Goal: Task Accomplishment & Management: Manage account settings

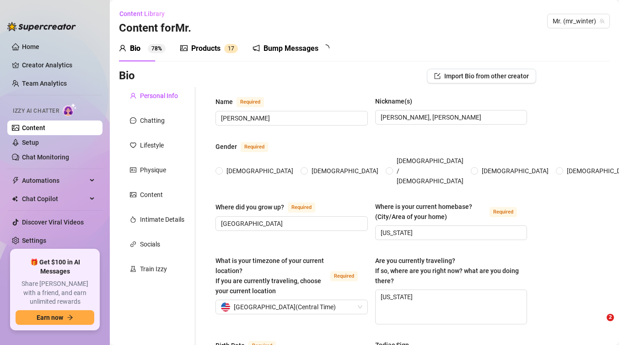
radio input "true"
type input "[DATE]"
click at [41, 158] on link "Chat Monitoring" at bounding box center [45, 156] width 47 height 7
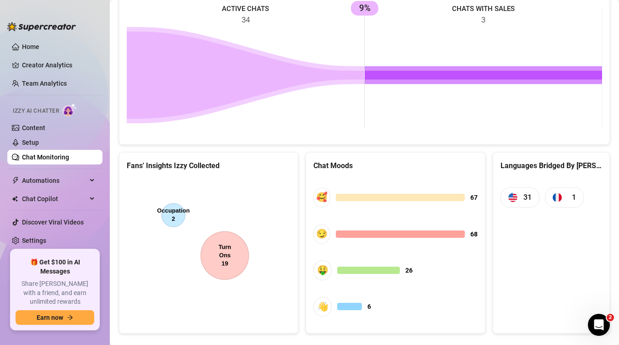
scroll to position [440, 0]
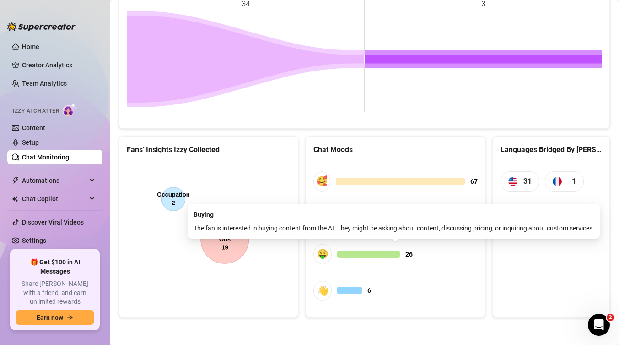
click at [324, 254] on div "🤑" at bounding box center [322, 254] width 18 height 20
click at [410, 254] on span "26" at bounding box center [408, 254] width 7 height 10
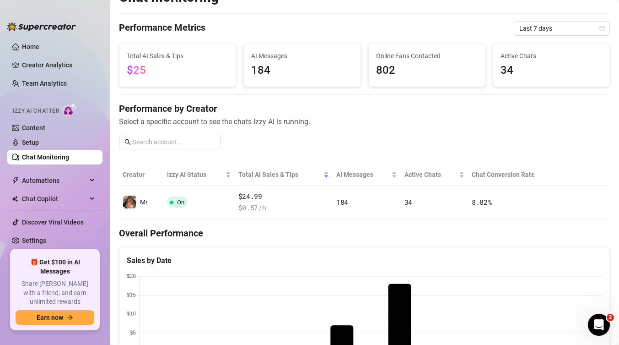
scroll to position [0, 0]
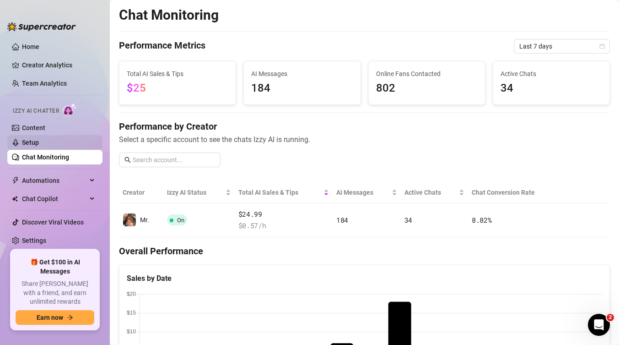
click at [39, 139] on link "Setup" at bounding box center [30, 142] width 17 height 7
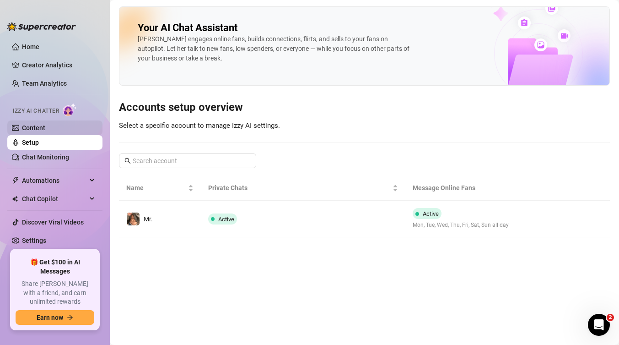
click at [45, 126] on link "Content" at bounding box center [33, 127] width 23 height 7
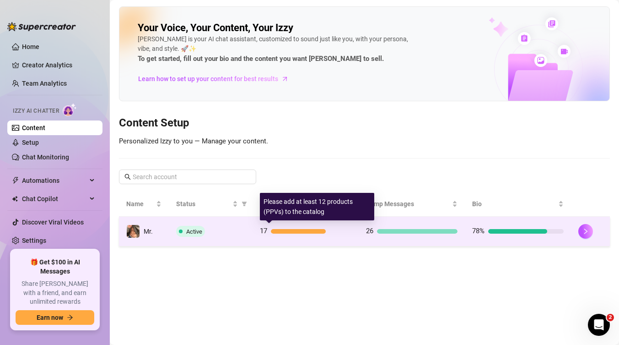
click at [296, 233] on div at bounding box center [298, 231] width 55 height 5
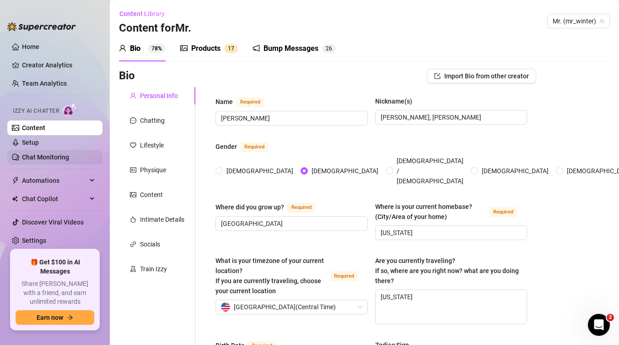
click at [22, 156] on link "Chat Monitoring" at bounding box center [45, 156] width 47 height 7
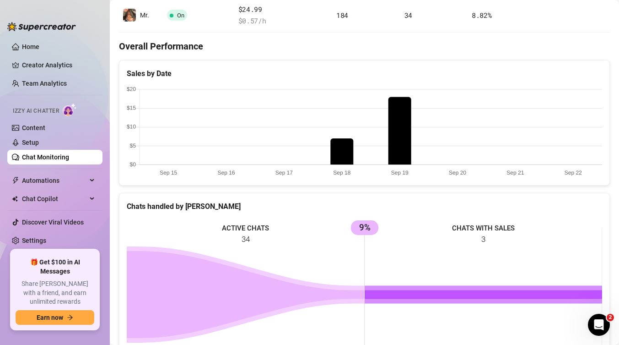
scroll to position [440, 0]
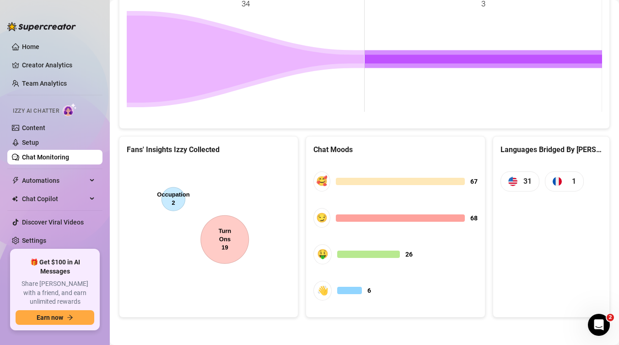
click at [231, 238] on canvas at bounding box center [209, 230] width 164 height 137
click at [193, 238] on canvas at bounding box center [209, 230] width 164 height 137
click at [221, 242] on canvas at bounding box center [209, 230] width 164 height 137
click at [232, 243] on canvas at bounding box center [209, 230] width 164 height 137
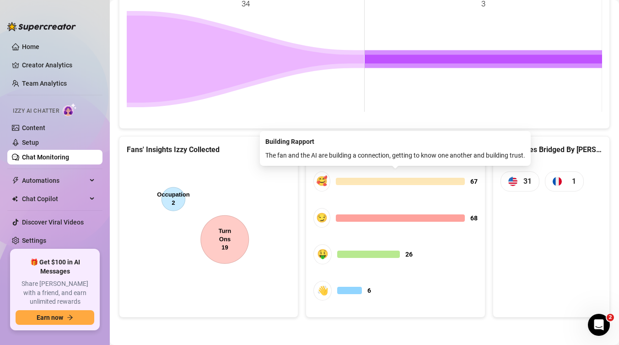
click at [443, 181] on div at bounding box center [400, 181] width 129 height 7
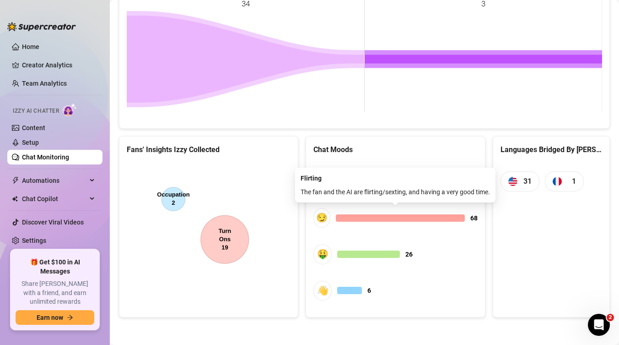
click at [474, 219] on span "68" at bounding box center [473, 218] width 7 height 10
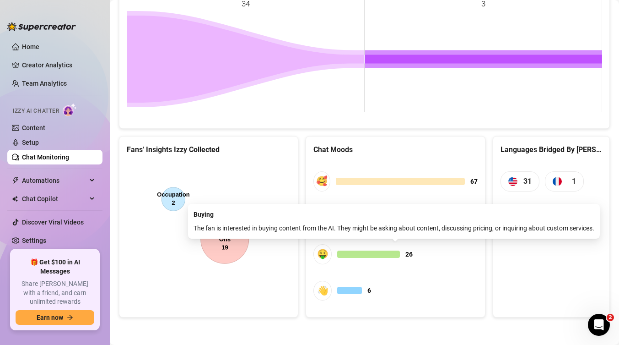
click at [410, 256] on span "26" at bounding box center [408, 254] width 7 height 10
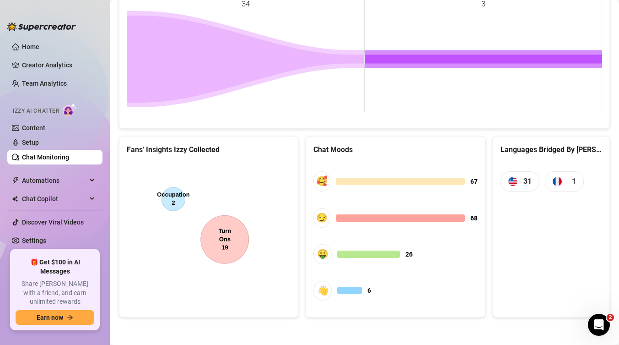
click at [519, 305] on div "Languages Bridged By [PERSON_NAME] 31 1" at bounding box center [551, 226] width 117 height 181
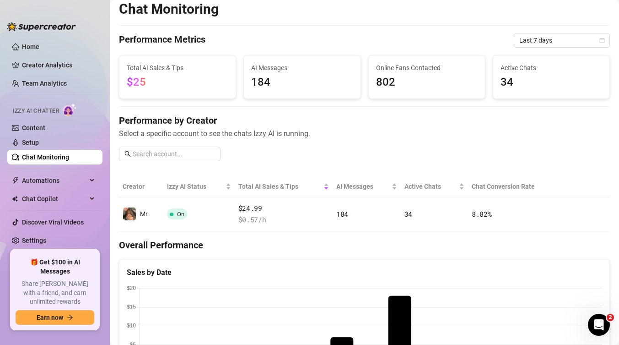
scroll to position [0, 0]
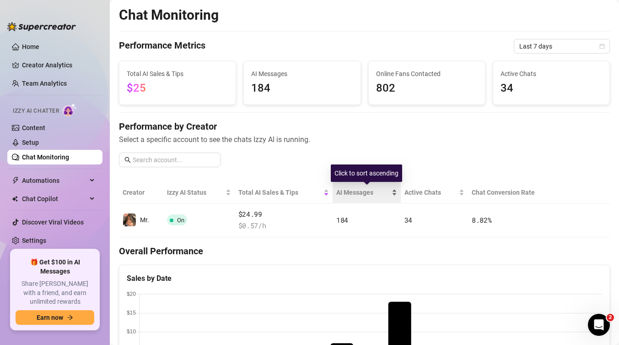
click at [395, 193] on div "AI Messages" at bounding box center [366, 192] width 61 height 10
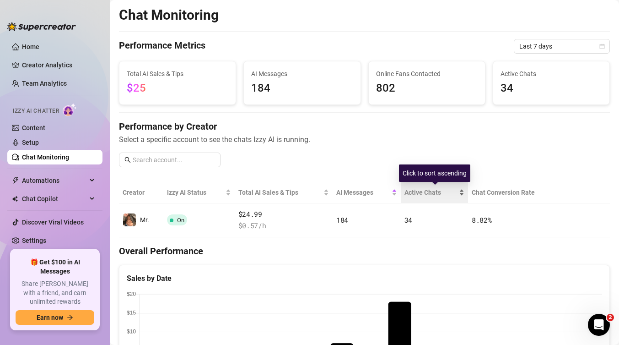
click at [410, 189] on span "Active Chats" at bounding box center [431, 192] width 53 height 10
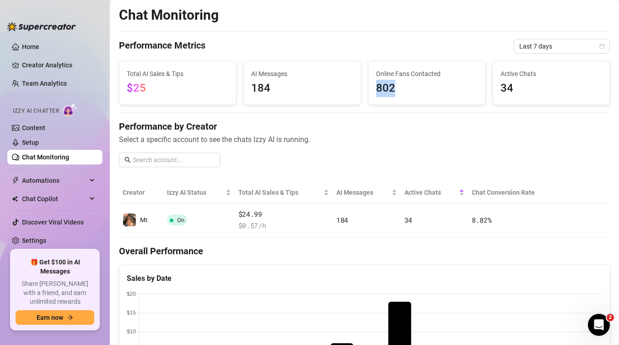
click at [409, 80] on span "802" at bounding box center [427, 88] width 102 height 17
click at [509, 69] on span "Active Chats" at bounding box center [552, 74] width 102 height 10
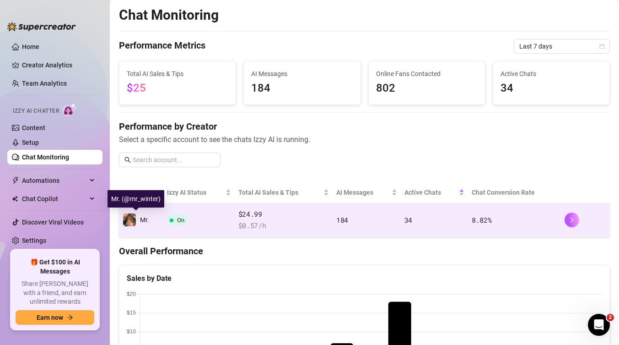
click at [131, 217] on img at bounding box center [129, 219] width 13 height 13
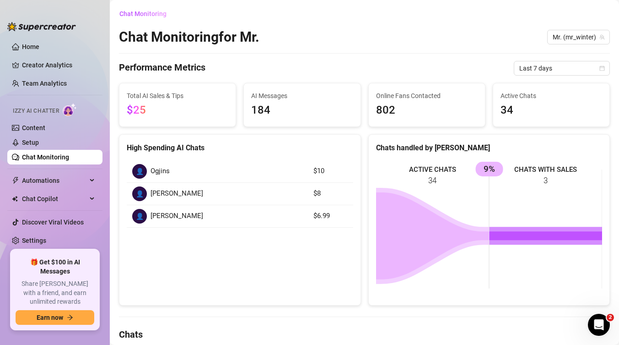
click at [141, 216] on div "👤" at bounding box center [139, 216] width 15 height 15
click at [189, 217] on div "👤 [PERSON_NAME]" at bounding box center [217, 216] width 170 height 15
click at [138, 216] on div "👤" at bounding box center [139, 216] width 15 height 15
click at [140, 193] on div "👤" at bounding box center [139, 193] width 15 height 15
click at [323, 172] on article "$10" at bounding box center [330, 171] width 34 height 11
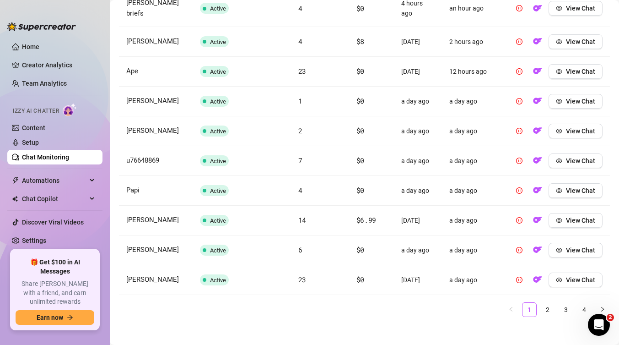
scroll to position [391, 0]
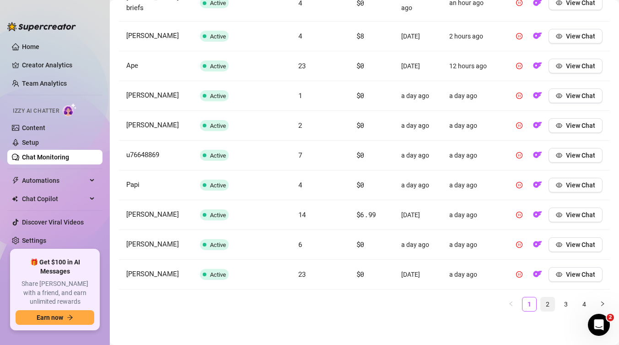
click at [548, 302] on link "2" at bounding box center [548, 304] width 14 height 14
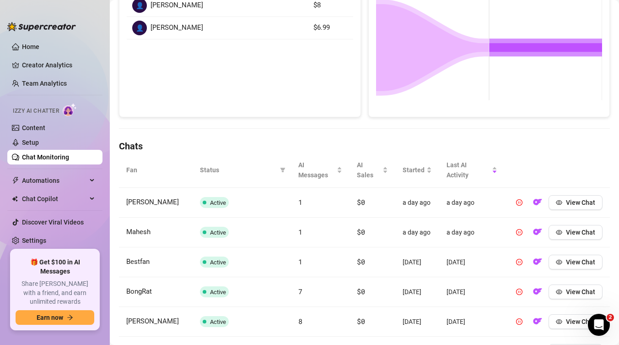
scroll to position [430, 0]
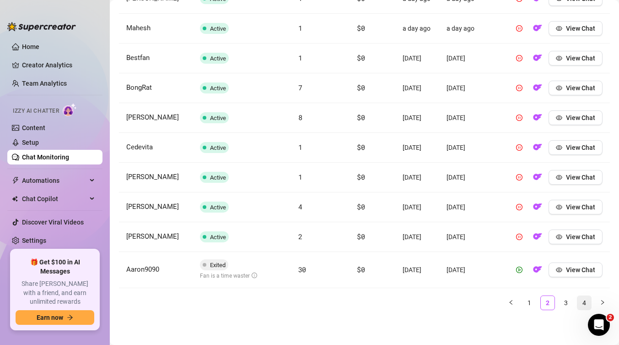
click at [586, 303] on link "4" at bounding box center [585, 303] width 14 height 14
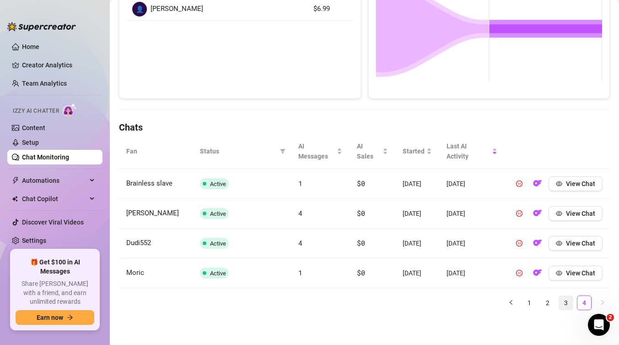
click at [565, 304] on link "3" at bounding box center [566, 303] width 14 height 14
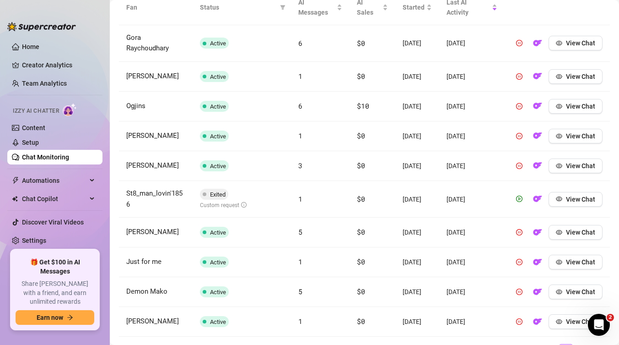
scroll to position [377, 0]
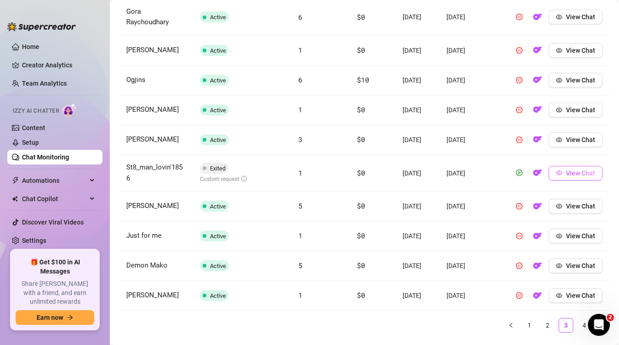
click at [572, 177] on span "View Chat" at bounding box center [580, 172] width 29 height 7
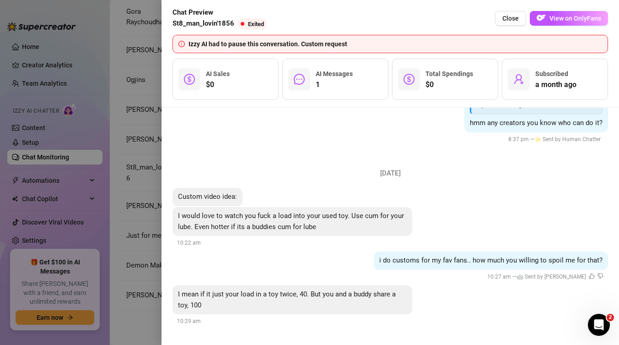
scroll to position [974, 0]
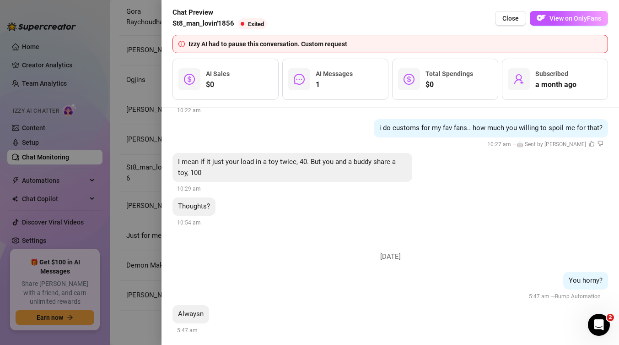
click at [146, 159] on div at bounding box center [309, 172] width 619 height 345
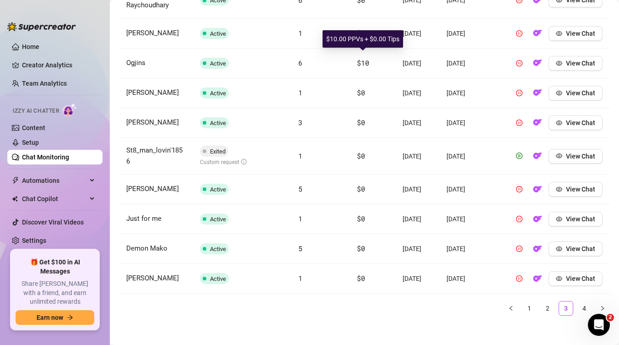
scroll to position [443, 0]
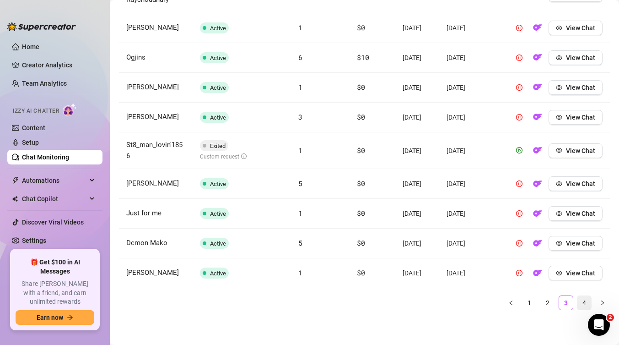
click at [585, 302] on link "4" at bounding box center [585, 303] width 14 height 14
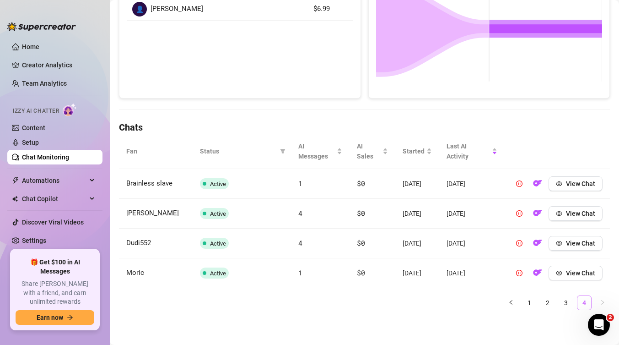
scroll to position [229, 0]
click at [548, 304] on link "2" at bounding box center [548, 303] width 14 height 14
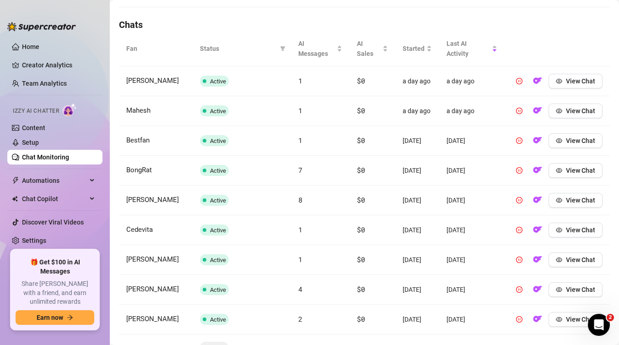
scroll to position [430, 0]
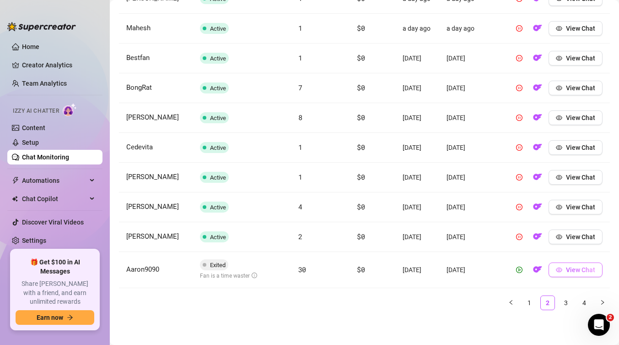
click at [583, 273] on span "View Chat" at bounding box center [580, 269] width 29 height 7
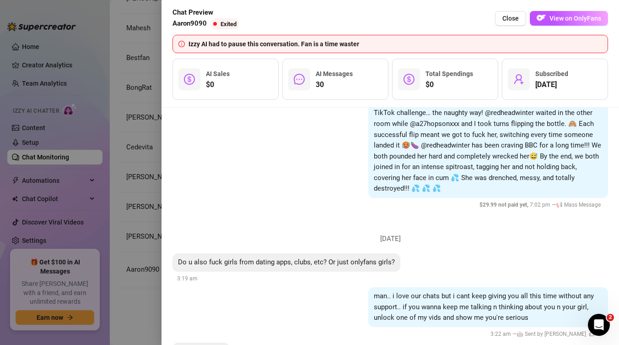
scroll to position [4467, 0]
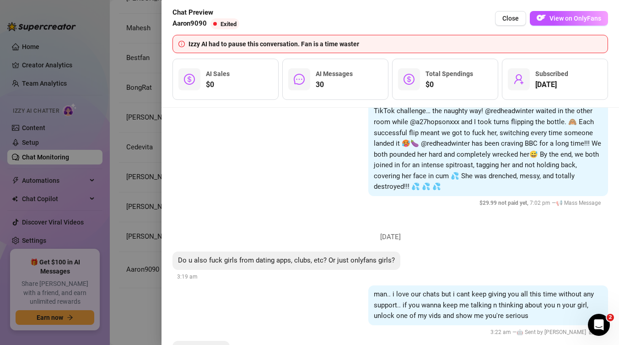
click at [175, 270] on div "3:19 am" at bounding box center [188, 275] width 30 height 11
click at [140, 245] on div at bounding box center [309, 172] width 619 height 345
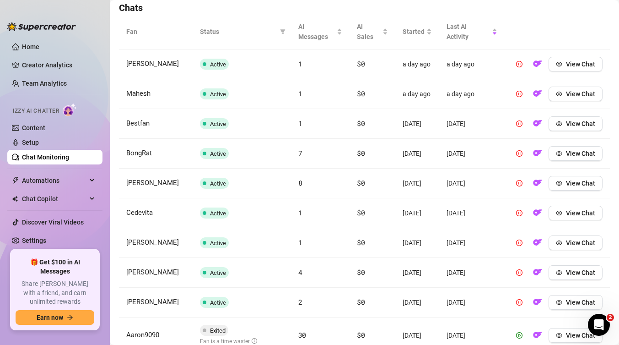
scroll to position [430, 0]
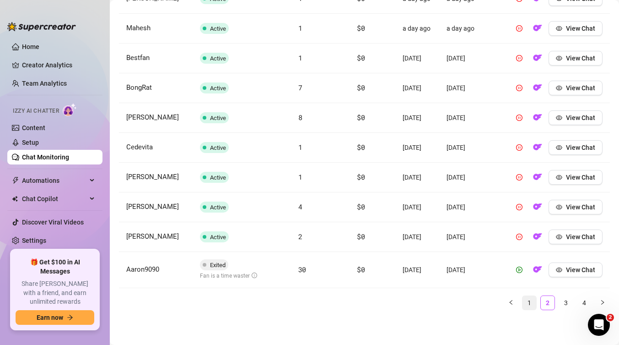
click at [530, 305] on link "1" at bounding box center [530, 303] width 14 height 14
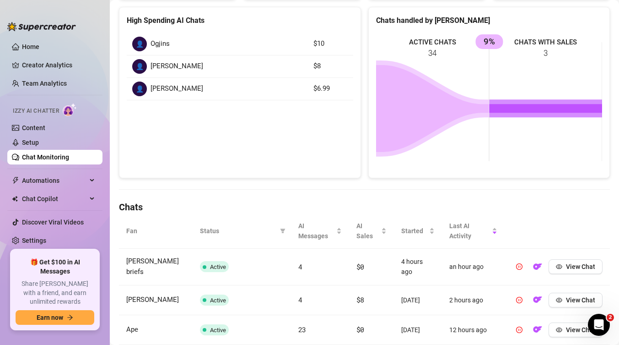
scroll to position [0, 0]
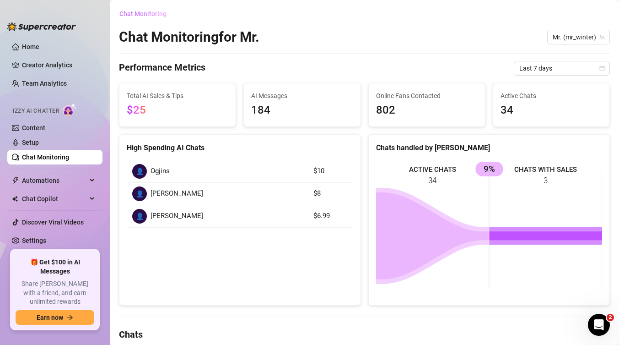
click at [134, 13] on span "Chat Monitoring" at bounding box center [142, 13] width 47 height 7
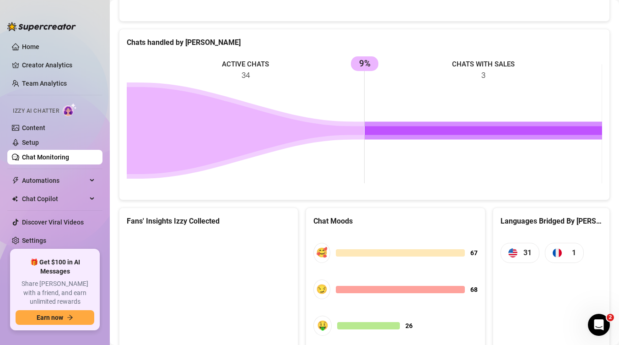
scroll to position [440, 0]
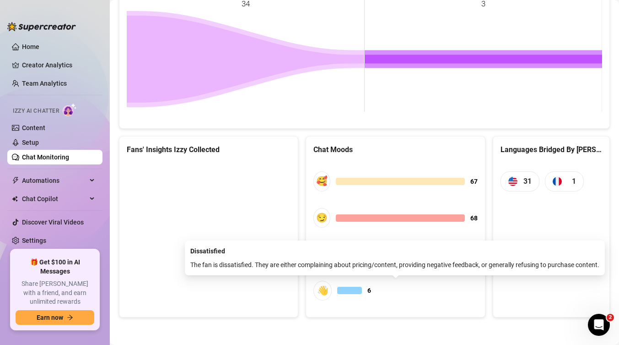
click at [367, 295] on span "👋 6" at bounding box center [395, 291] width 164 height 20
click at [423, 157] on div "🥰 67 😏 68 🤑 26 👋 6" at bounding box center [395, 236] width 178 height 162
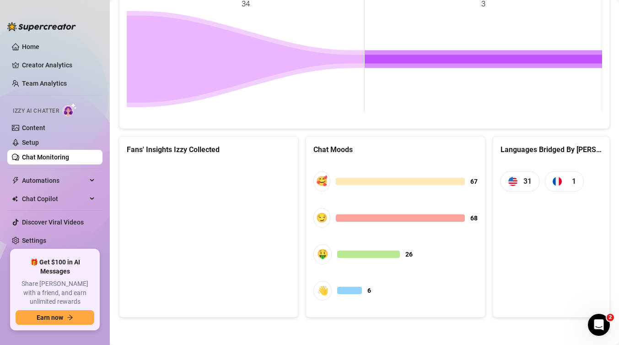
click at [423, 157] on div "🥰 67 😏 68 🤑 26 👋 6" at bounding box center [395, 236] width 178 height 162
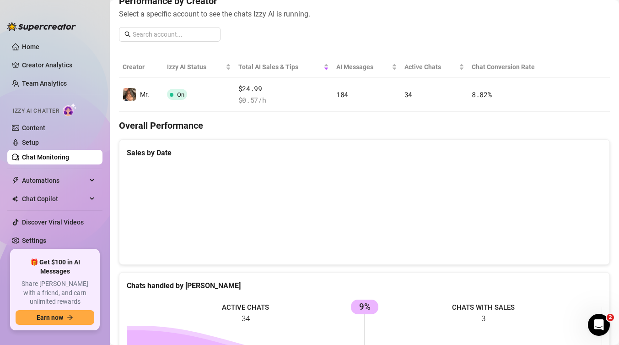
scroll to position [0, 0]
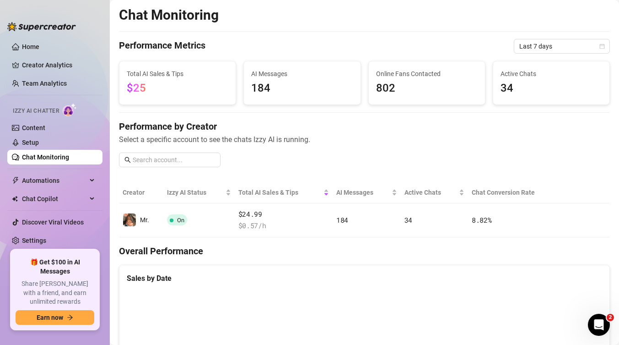
click at [523, 86] on span "34" at bounding box center [552, 88] width 102 height 17
click at [189, 78] on span "Total AI Sales & Tips" at bounding box center [178, 74] width 102 height 10
click at [140, 81] on span "$25" at bounding box center [178, 88] width 102 height 17
click at [286, 86] on span "184" at bounding box center [302, 88] width 102 height 17
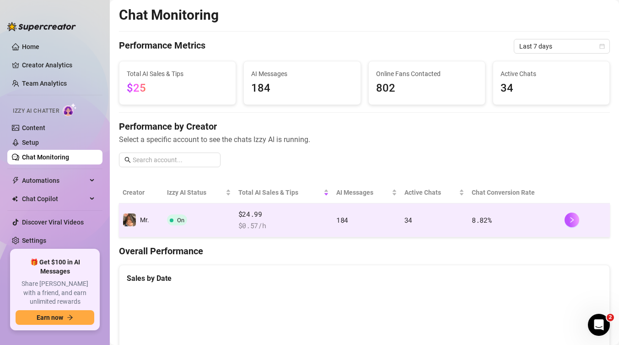
click at [134, 218] on img at bounding box center [129, 219] width 13 height 13
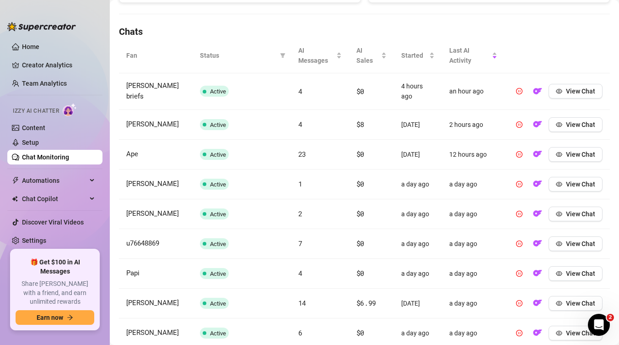
scroll to position [391, 0]
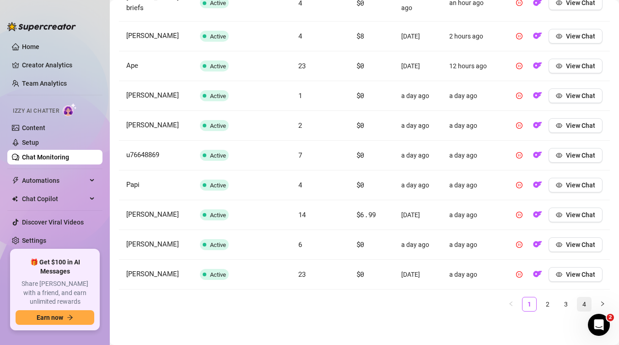
click at [586, 304] on link "4" at bounding box center [585, 304] width 14 height 14
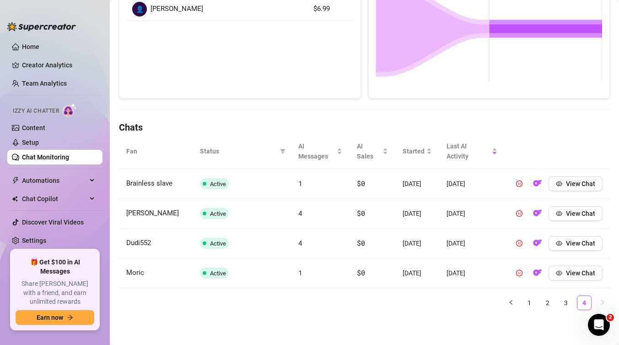
scroll to position [0, 0]
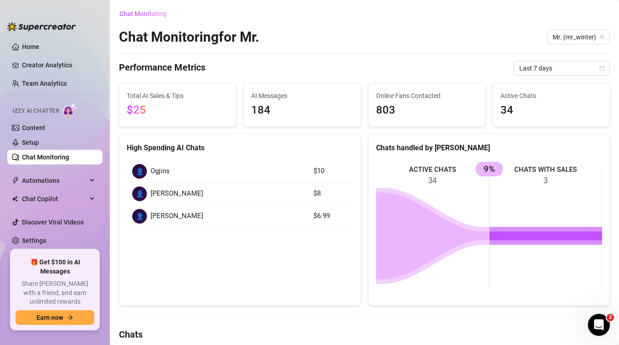
click at [69, 158] on link "Chat Monitoring" at bounding box center [45, 156] width 47 height 7
